Goal: Navigation & Orientation: Find specific page/section

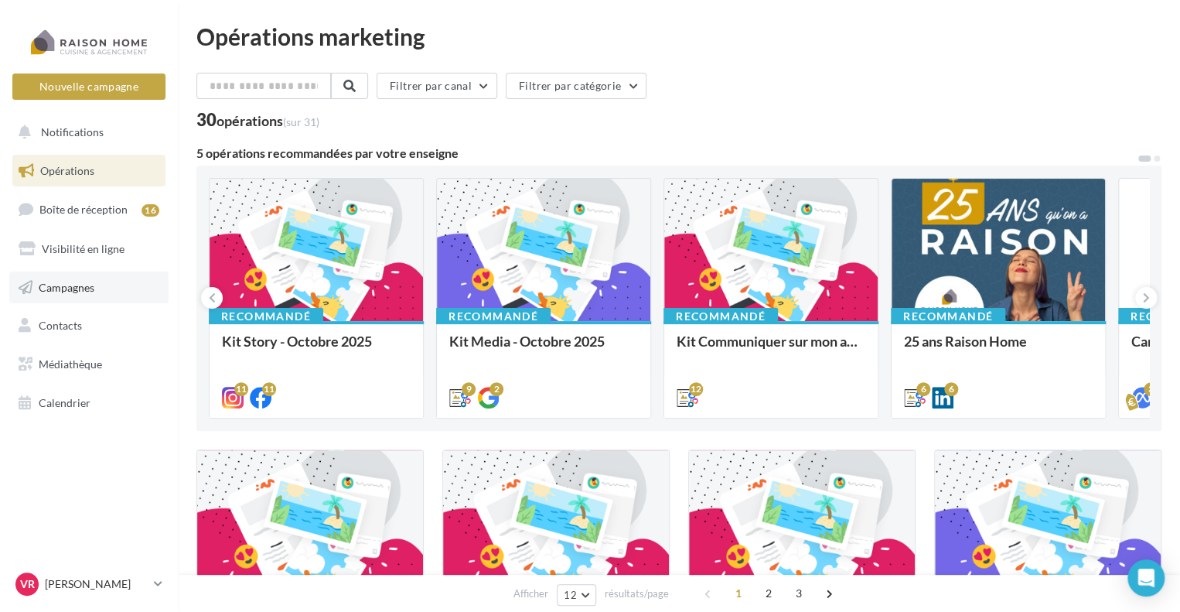
click at [90, 296] on link "Campagnes" at bounding box center [88, 287] width 159 height 32
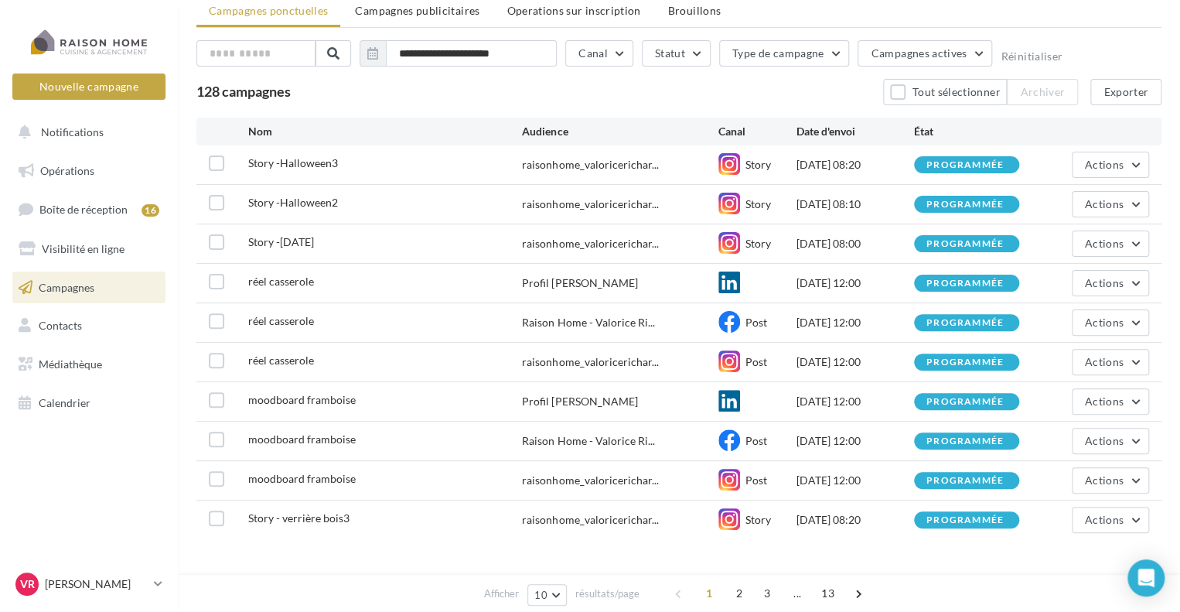
scroll to position [92, 0]
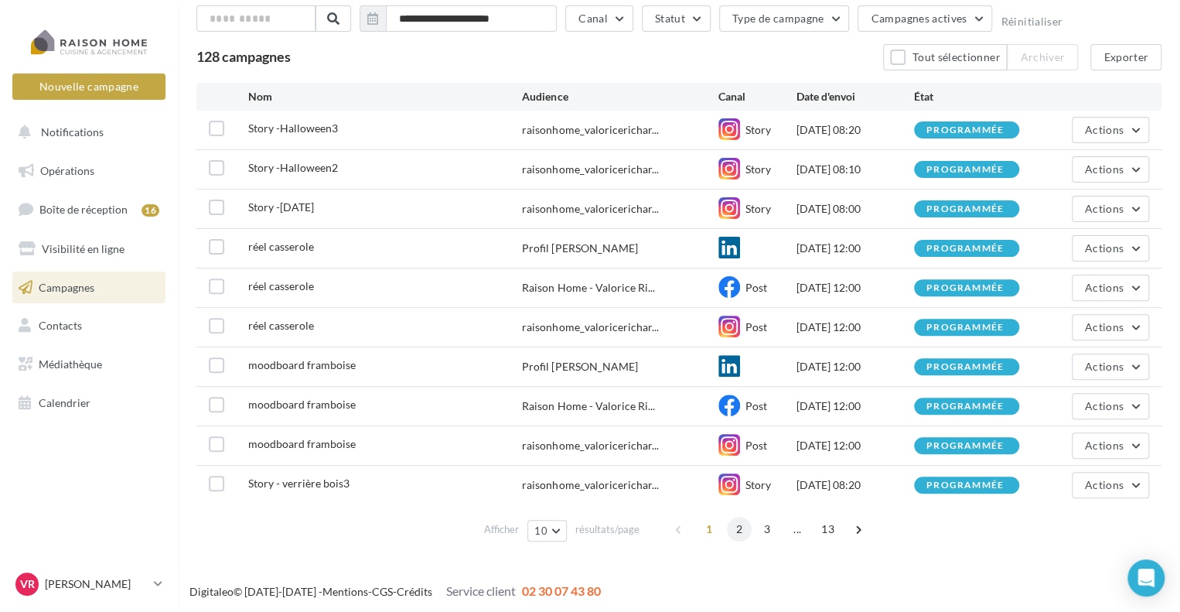
click at [738, 532] on span "2" at bounding box center [739, 528] width 25 height 25
click at [758, 532] on span "3" at bounding box center [753, 528] width 25 height 25
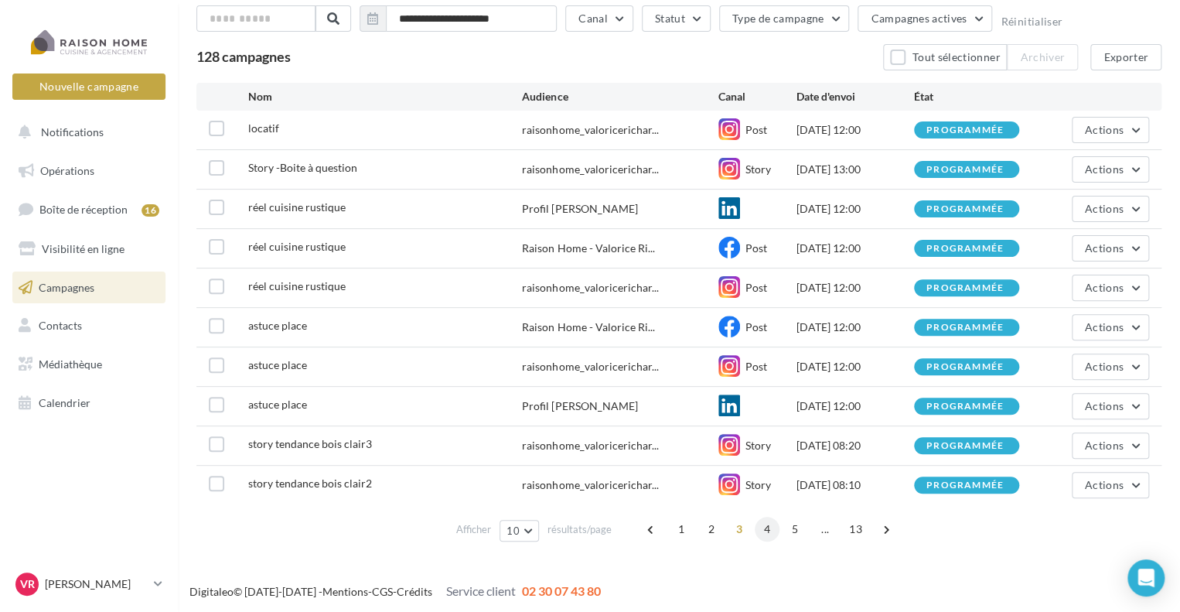
click at [769, 530] on span "4" at bounding box center [767, 528] width 25 height 25
